Goal: Task Accomplishment & Management: Use online tool/utility

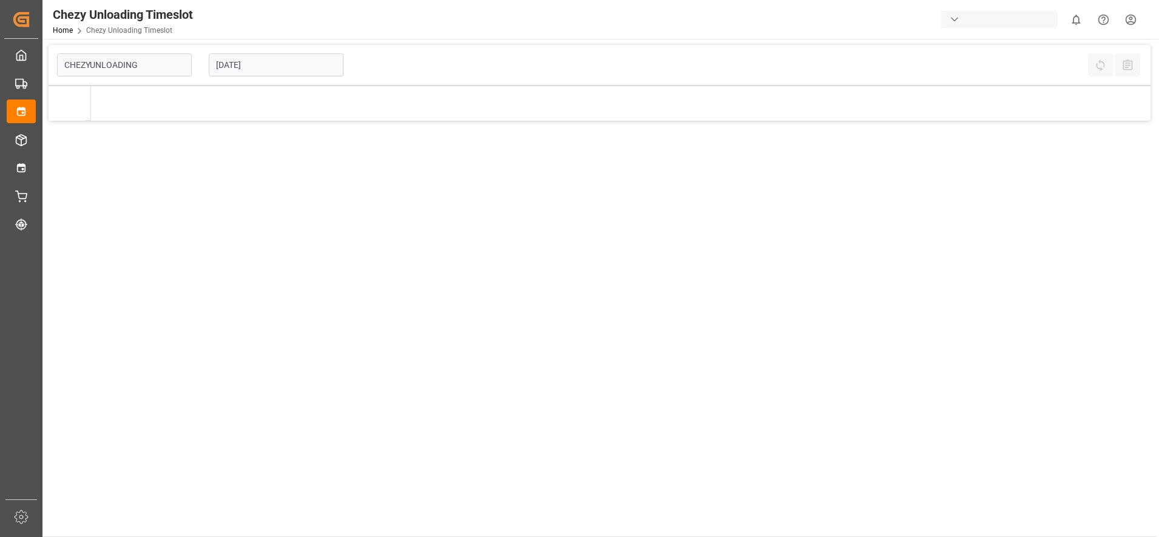
type input "Chezy Unloading"
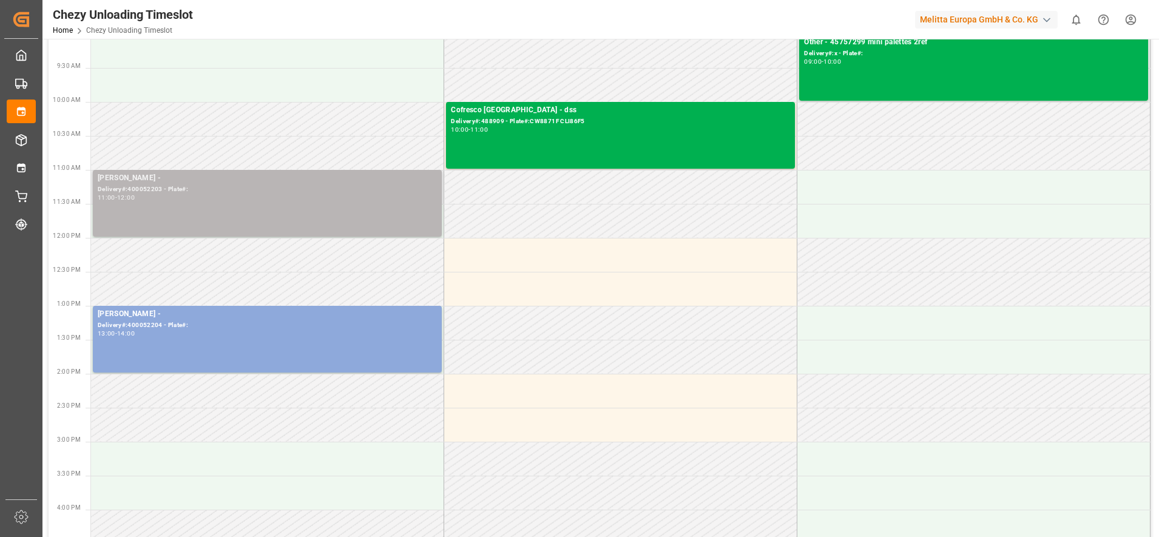
scroll to position [228, 0]
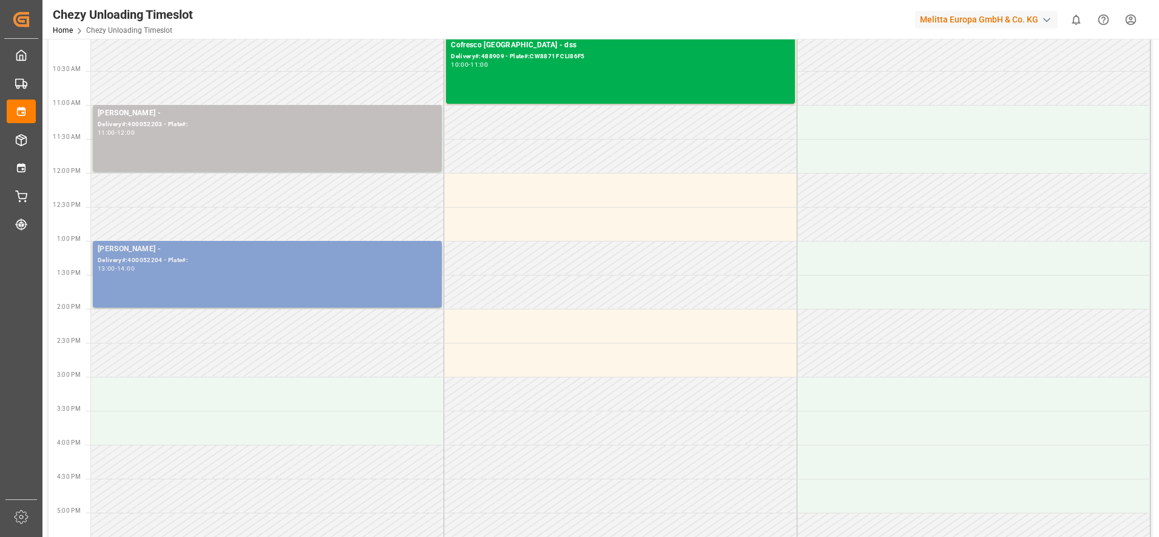
click at [292, 243] on div "[PERSON_NAME] - Delivery#:400052204 - Plate#: 13:00 - 14:00" at bounding box center [267, 274] width 349 height 67
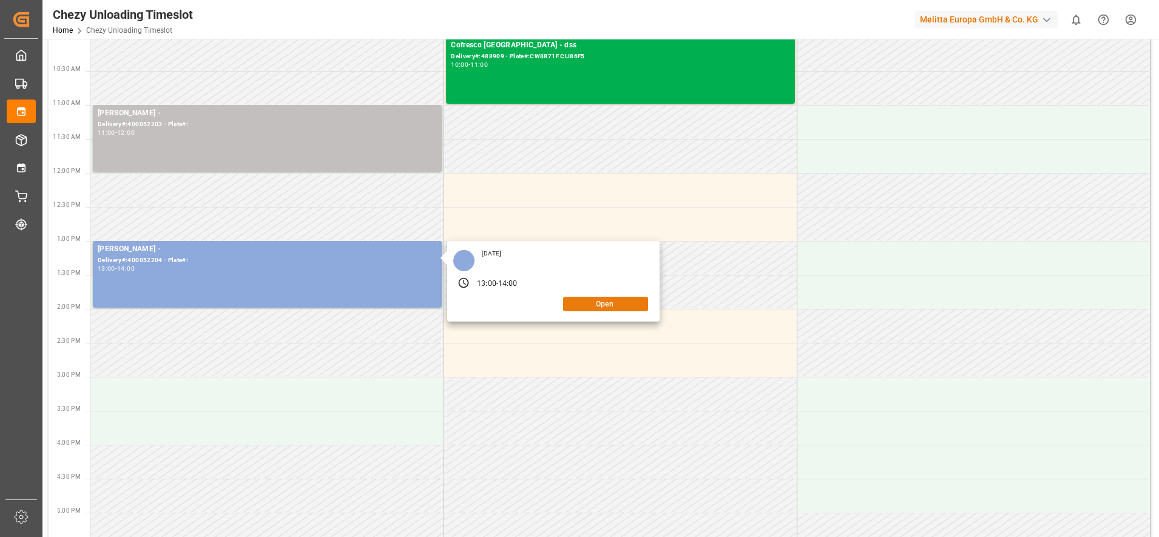
click at [598, 302] on button "Open" at bounding box center [605, 304] width 85 height 15
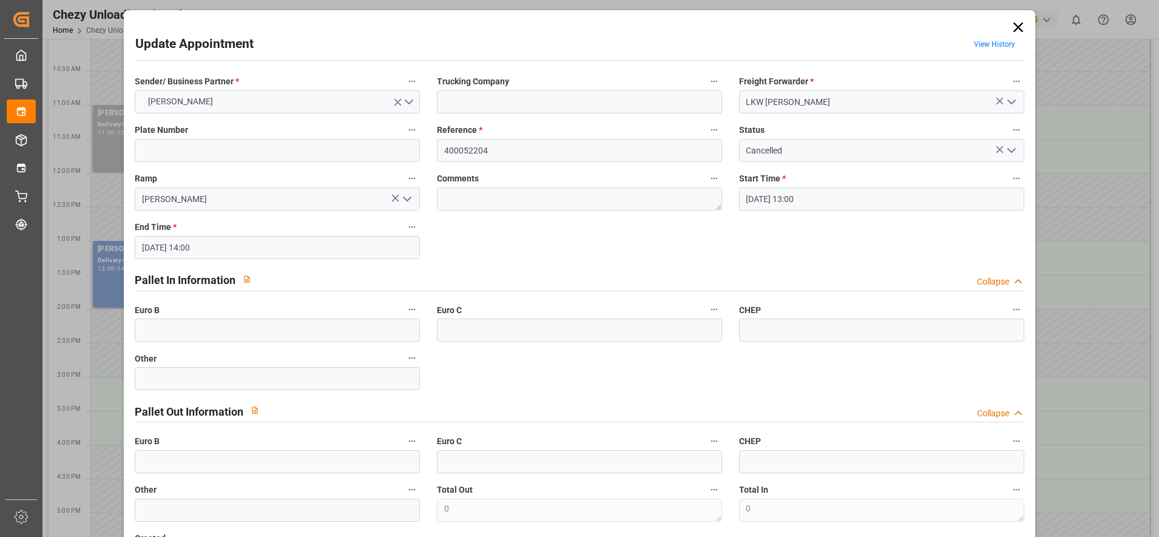
click at [1010, 28] on icon at bounding box center [1018, 27] width 17 height 17
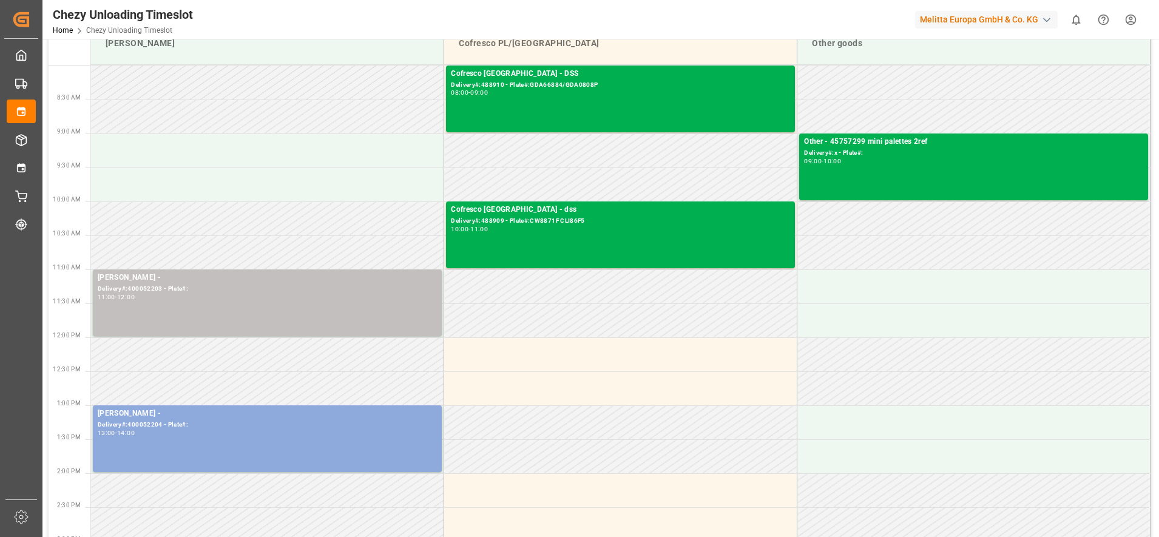
scroll to position [0, 0]
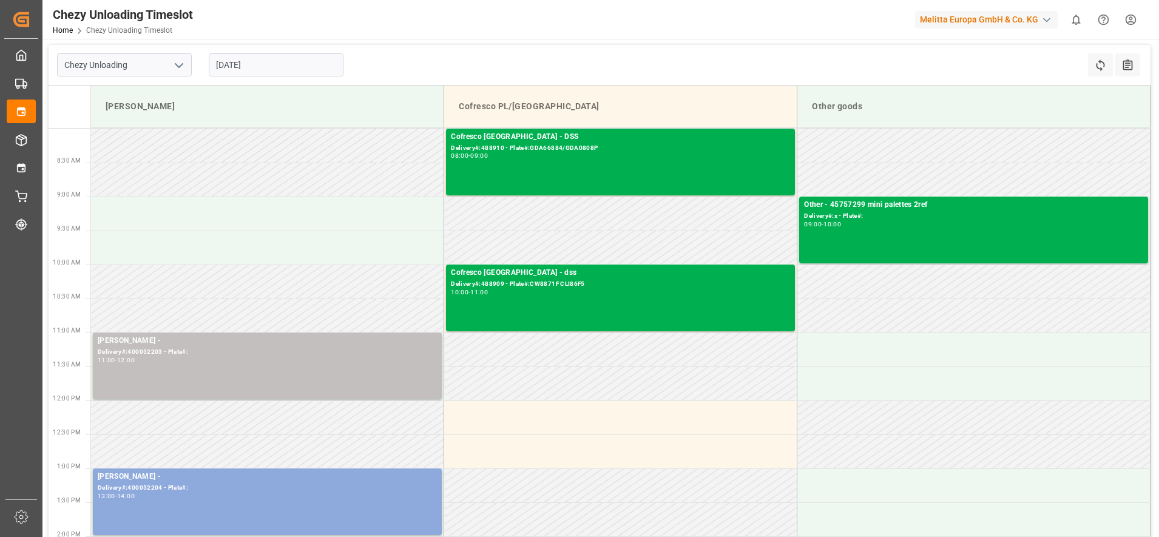
click at [273, 61] on input "[DATE]" at bounding box center [276, 64] width 135 height 23
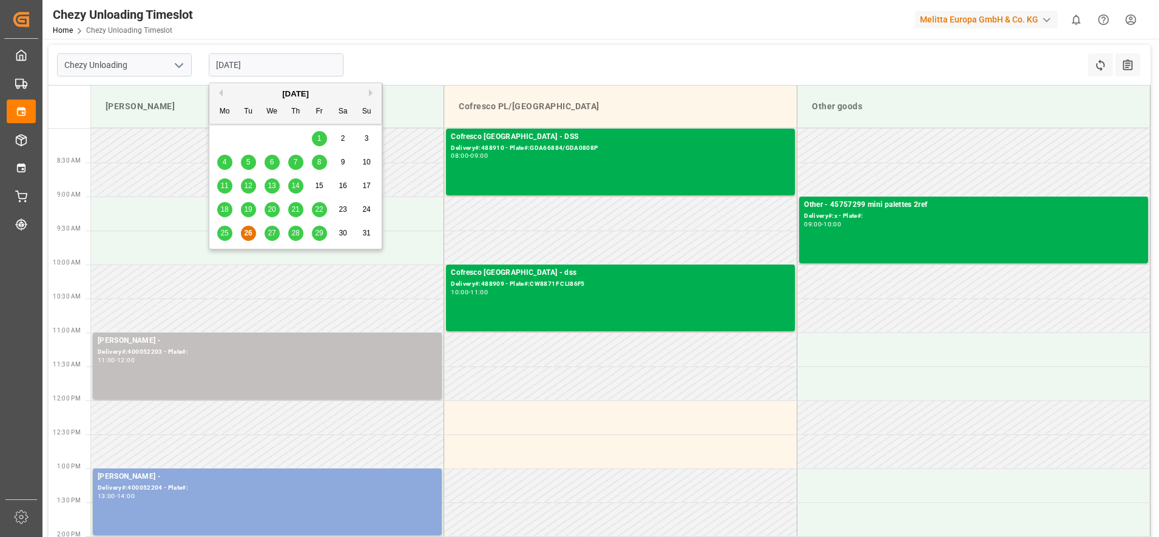
click at [223, 232] on span "25" at bounding box center [224, 233] width 8 height 8
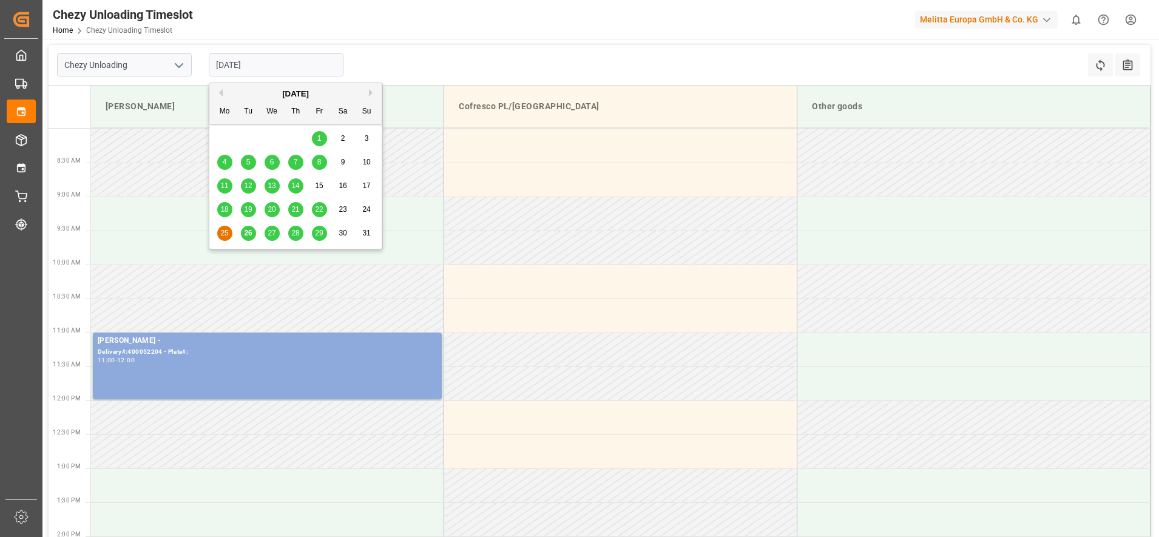
click at [265, 66] on input "[DATE]" at bounding box center [276, 64] width 135 height 23
click at [274, 234] on span "27" at bounding box center [272, 233] width 8 height 8
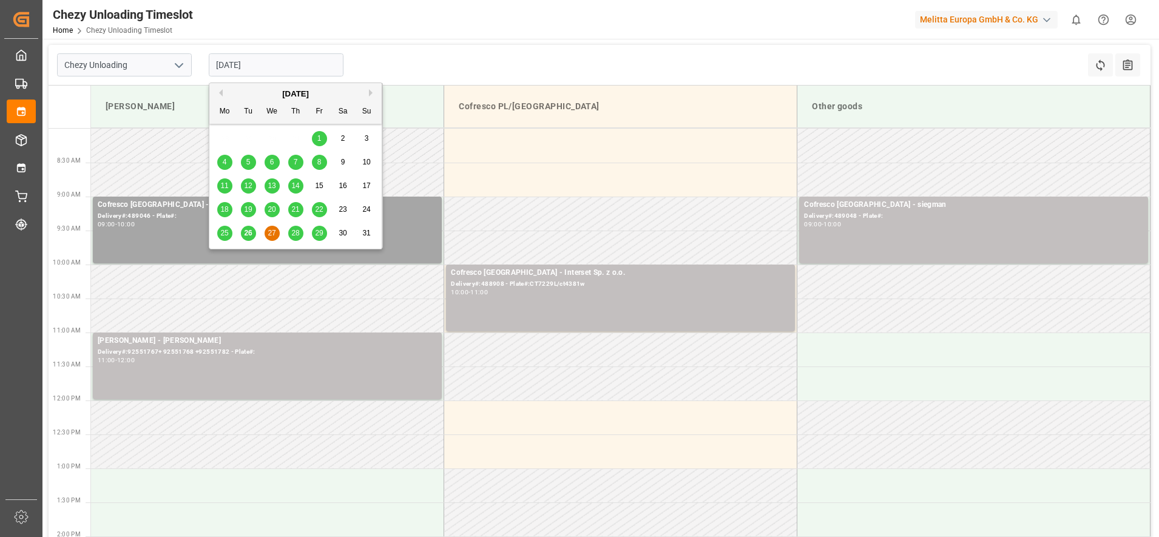
click at [254, 61] on input "[DATE]" at bounding box center [276, 64] width 135 height 23
click at [296, 233] on span "28" at bounding box center [295, 233] width 8 height 8
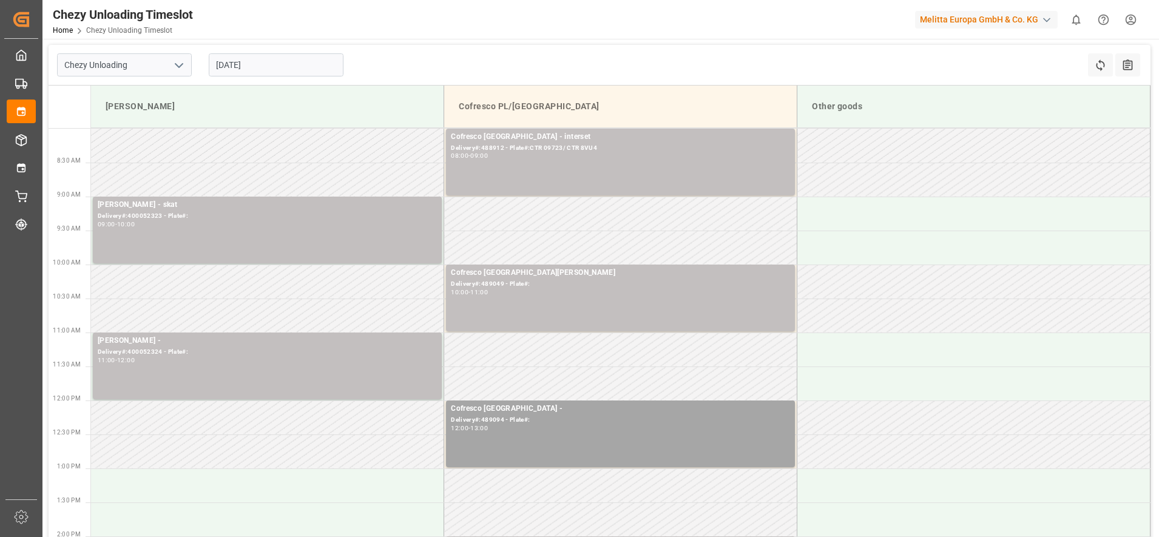
click at [271, 59] on input "[DATE]" at bounding box center [276, 64] width 135 height 23
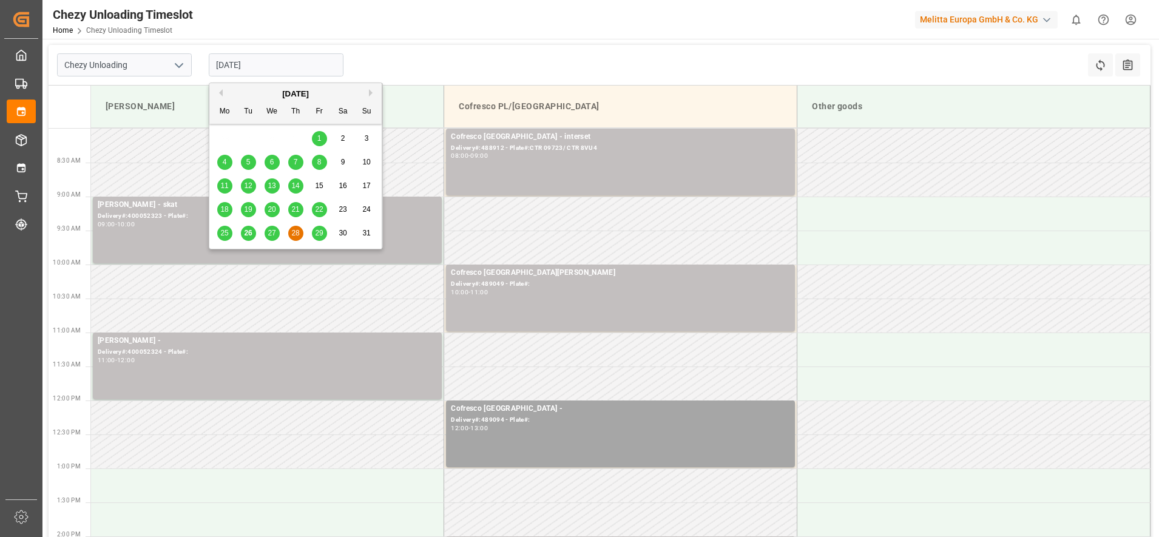
click at [321, 236] on span "29" at bounding box center [319, 233] width 8 height 8
type input "[DATE]"
